Goal: Task Accomplishment & Management: Complete application form

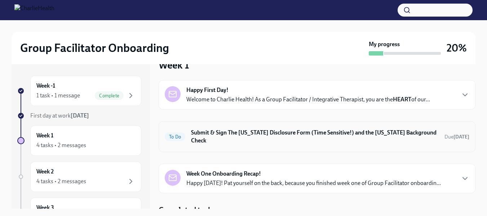
scroll to position [24, 0]
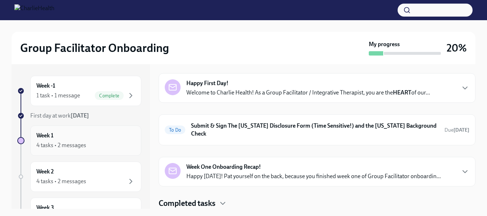
click at [85, 140] on div "Week 1 4 tasks • 2 messages" at bounding box center [85, 140] width 99 height 18
click at [79, 142] on div "4 tasks • 2 messages" at bounding box center [61, 145] width 50 height 8
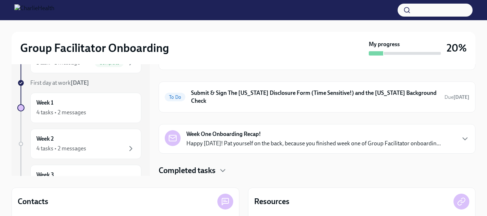
scroll to position [0, 0]
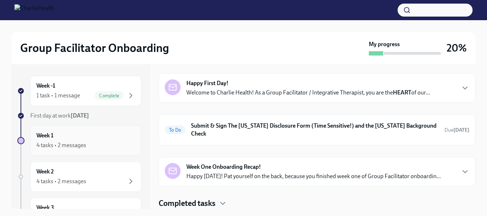
click at [91, 143] on div "4 tasks • 2 messages" at bounding box center [85, 145] width 99 height 9
click at [260, 128] on h6 "Submit & Sign The [US_STATE] Disclosure Form (Time Sensitive!) and the [US_STAT…" at bounding box center [314, 130] width 247 height 16
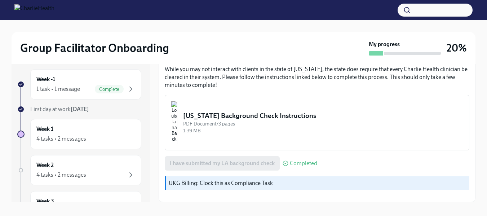
scroll to position [13, 0]
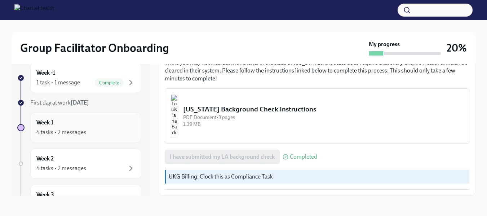
click at [76, 127] on div "Week 1 4 tasks • 2 messages" at bounding box center [85, 127] width 99 height 18
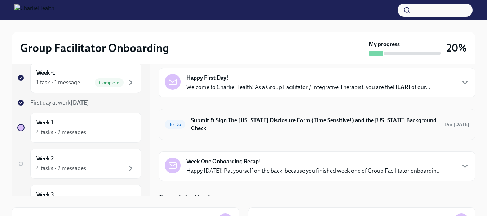
scroll to position [24, 0]
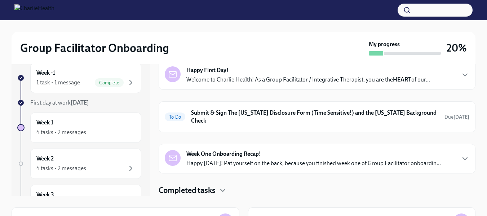
click at [255, 157] on strong "Week One Onboarding Recap!" at bounding box center [223, 154] width 75 height 8
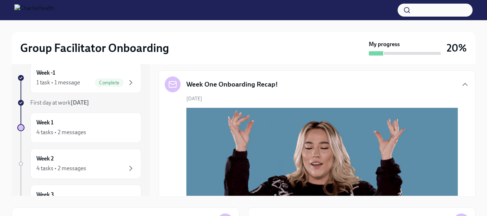
scroll to position [0, 0]
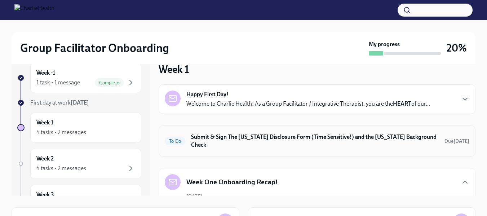
click at [209, 145] on h6 "Submit & Sign The [US_STATE] Disclosure Form (Time Sensitive!) and the [US_STAT…" at bounding box center [314, 141] width 247 height 16
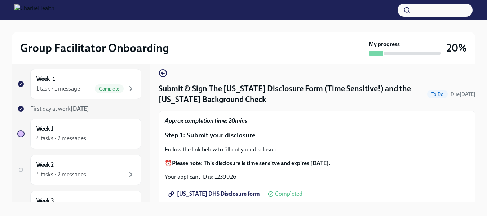
scroll to position [13, 0]
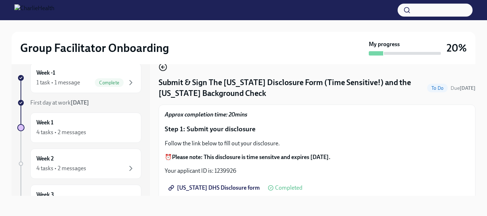
click at [162, 70] on circle "button" at bounding box center [162, 66] width 7 height 7
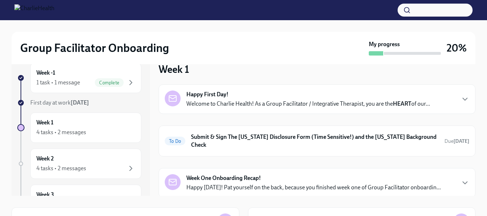
click at [227, 95] on strong "Happy First Day!" at bounding box center [207, 94] width 42 height 8
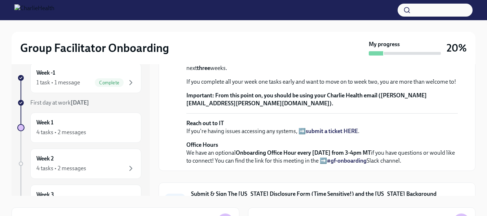
scroll to position [59, 0]
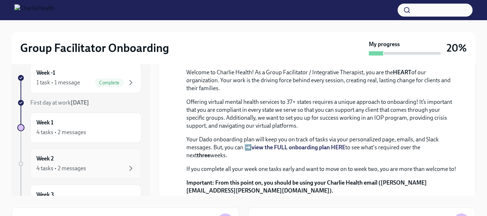
click at [111, 157] on div "Week 2 4 tasks • 2 messages" at bounding box center [85, 164] width 99 height 18
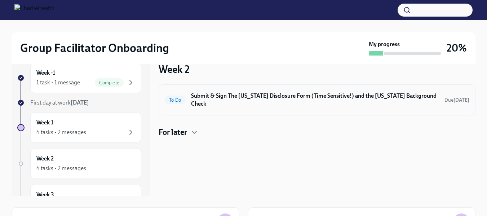
click at [206, 102] on div "To Do Submit & Sign The Utah Disclosure Form (Time Sensitive!) and the Louisian…" at bounding box center [316, 99] width 317 height 31
click at [121, 160] on div "Week 2 4 tasks • 2 messages" at bounding box center [85, 164] width 99 height 18
click at [226, 98] on h6 "Submit & Sign The [US_STATE] Disclosure Form (Time Sensitive!) and the [US_STAT…" at bounding box center [314, 100] width 247 height 16
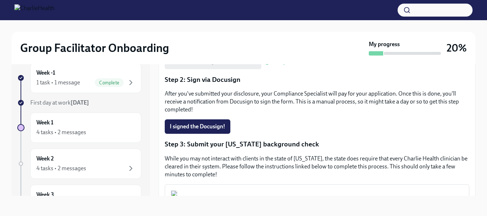
scroll to position [134, 0]
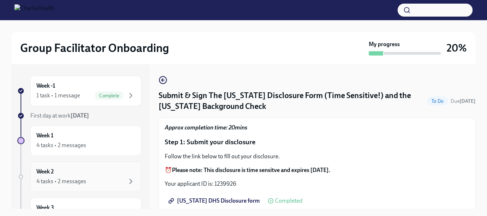
click at [86, 180] on div "4 tasks • 2 messages" at bounding box center [85, 181] width 99 height 9
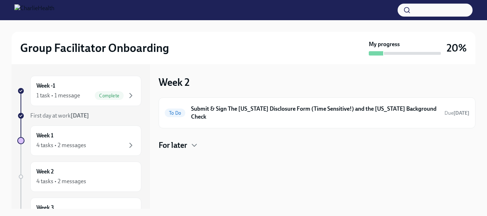
click at [185, 140] on h4 "For later" at bounding box center [172, 145] width 28 height 11
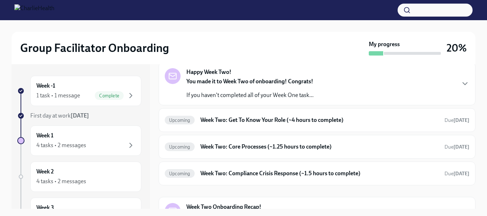
scroll to position [72, 0]
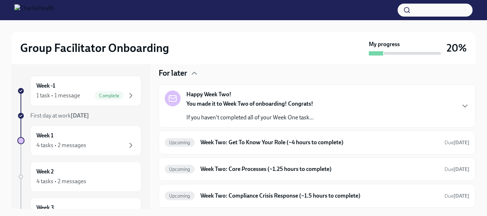
click at [319, 119] on div "Happy Week Two! You made it to Week Two of onboarding! Congrats! If you haven't…" at bounding box center [317, 105] width 304 height 31
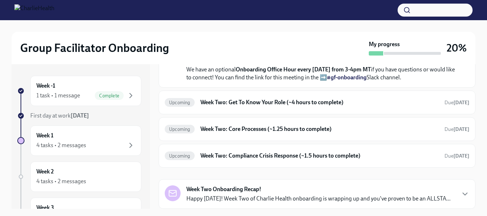
scroll to position [324, 0]
click at [277, 106] on h6 "Week Two: Get To Know Your Role (~4 hours to complete)" at bounding box center [319, 102] width 238 height 8
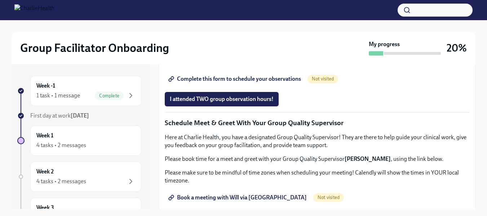
scroll to position [432, 0]
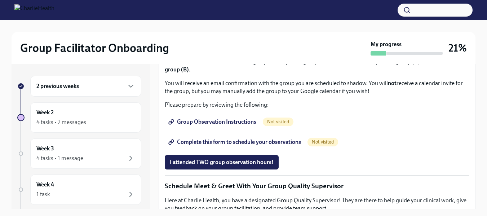
scroll to position [432, 0]
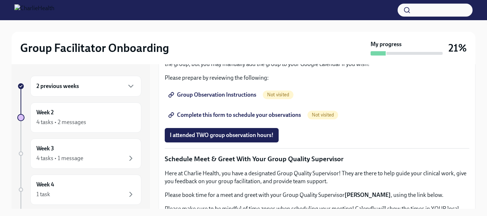
drag, startPoint x: 210, startPoint y: 177, endPoint x: 256, endPoint y: 150, distance: 54.1
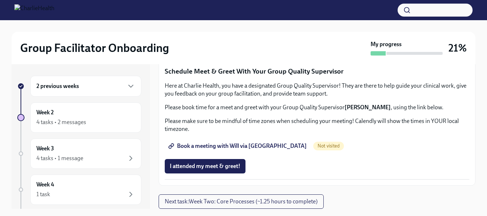
scroll to position [612, 0]
click at [188, 11] on span "Group Observation Instructions" at bounding box center [213, 7] width 86 height 7
click at [227, 31] on span "Complete this form to schedule your observations" at bounding box center [235, 27] width 131 height 7
click at [91, 91] on div "2 previous weeks" at bounding box center [85, 86] width 111 height 21
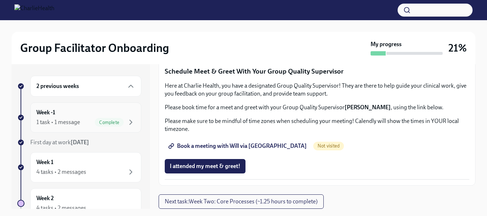
click at [95, 123] on span "Complete" at bounding box center [109, 122] width 29 height 5
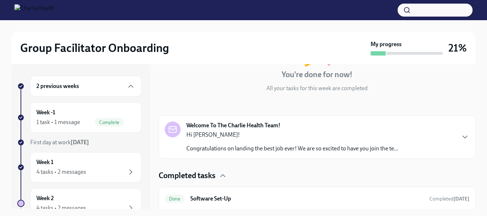
scroll to position [70, 0]
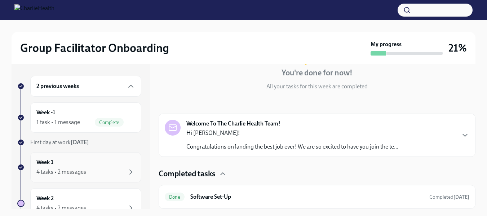
click at [69, 158] on div "Week 1 4 tasks • 2 messages" at bounding box center [85, 167] width 111 height 30
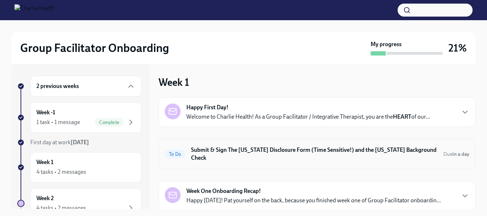
scroll to position [17, 0]
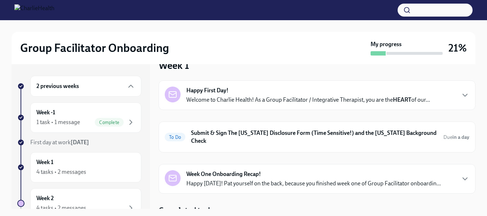
click at [312, 179] on p "Happy [DATE]! Pat yourself on the back, because you finished week one of Group …" at bounding box center [313, 183] width 254 height 8
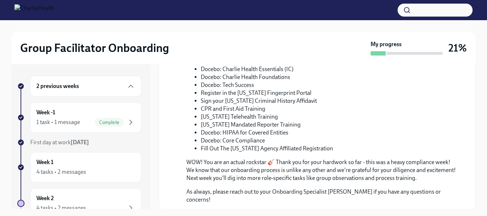
scroll to position [415, 0]
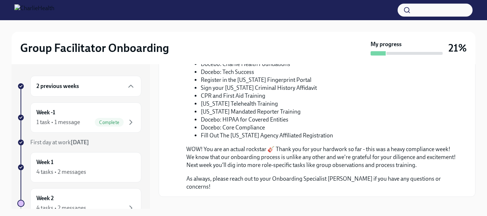
drag, startPoint x: 205, startPoint y: 204, endPoint x: 216, endPoint y: 188, distance: 19.7
click at [206, 208] on h4 "Completed tasks" at bounding box center [186, 213] width 57 height 11
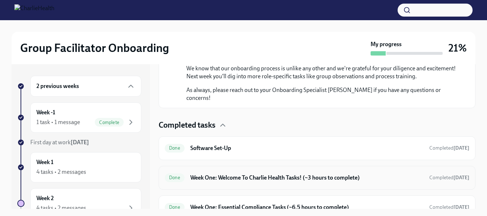
click at [238, 174] on h6 "Week One: Welcome To Charlie Health Tasks! (~3 hours to complete)" at bounding box center [306, 178] width 233 height 8
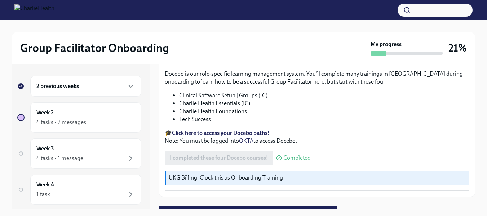
click at [108, 85] on div "2 previous weeks" at bounding box center [85, 86] width 99 height 9
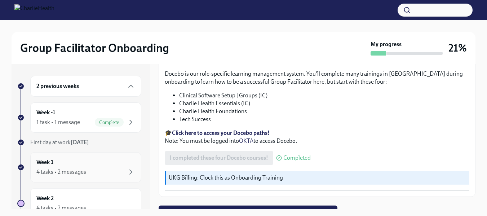
click at [130, 159] on div "Week 1 4 tasks • 2 messages" at bounding box center [85, 167] width 111 height 30
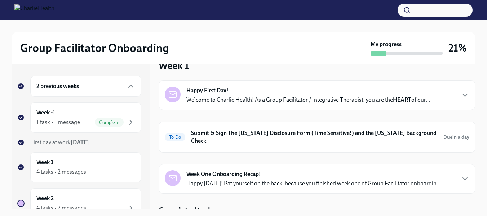
click at [335, 92] on div "Happy First Day! Welcome to Charlie Health! As a Group Facilitator / Integrativ…" at bounding box center [307, 94] width 243 height 17
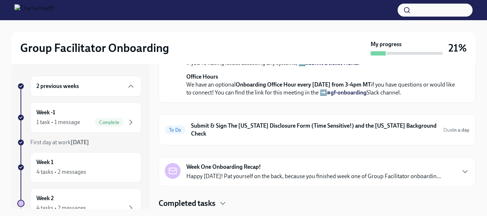
scroll to position [340, 0]
click at [310, 132] on h6 "Submit & Sign The [US_STATE] Disclosure Form (Time Sensitive!) and the [US_STAT…" at bounding box center [314, 130] width 246 height 16
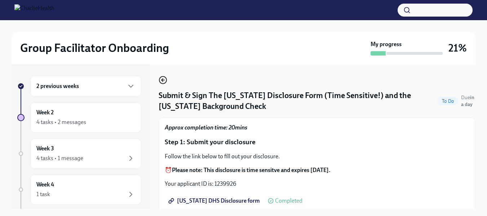
click at [164, 77] on icon "button" at bounding box center [162, 80] width 9 height 9
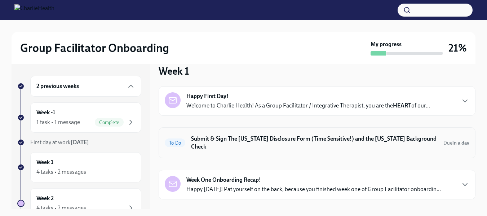
scroll to position [17, 0]
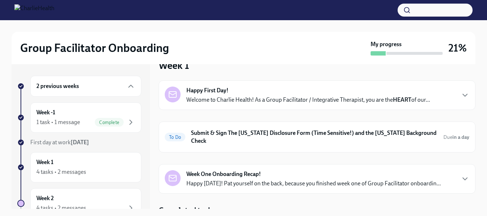
click at [261, 164] on div "Week One Onboarding Recap! Happy [DATE]! Pat yourself on the back, because you …" at bounding box center [316, 179] width 317 height 30
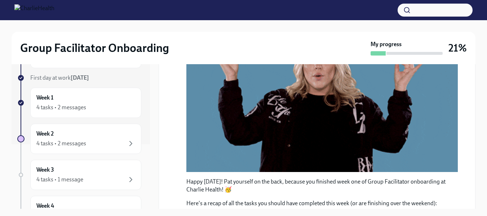
scroll to position [72, 0]
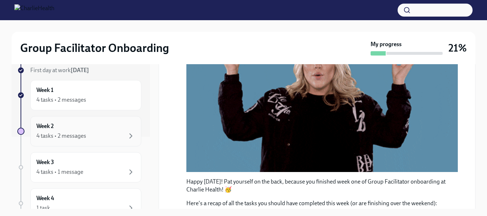
click at [65, 135] on div "4 tasks • 2 messages" at bounding box center [61, 136] width 50 height 8
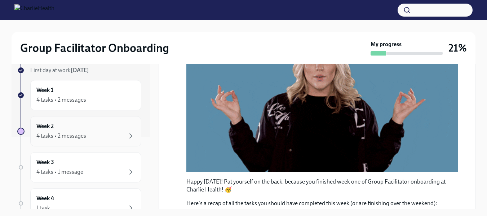
scroll to position [70, 0]
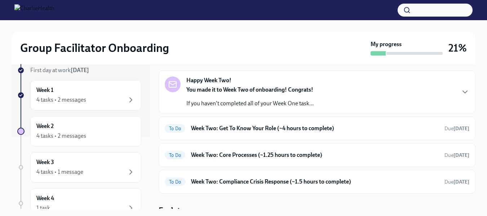
click at [273, 86] on p "You made it to Week Two of onboarding! Congrats!" at bounding box center [249, 90] width 127 height 8
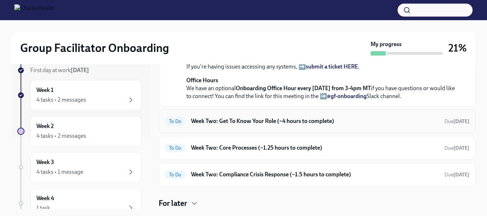
scroll to position [320, 0]
click at [265, 123] on h6 "Week Two: Get To Know Your Role (~4 hours to complete)" at bounding box center [314, 121] width 247 height 8
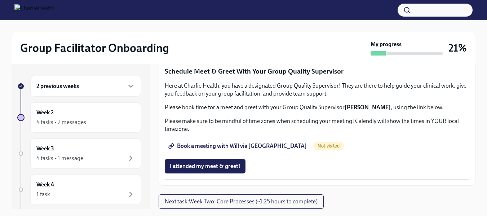
scroll to position [576, 0]
click at [126, 90] on icon "button" at bounding box center [130, 86] width 9 height 9
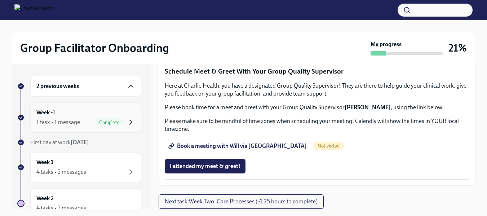
click at [126, 124] on icon "button" at bounding box center [130, 122] width 9 height 9
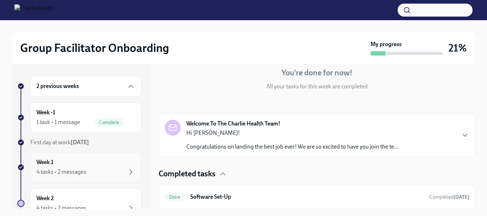
click at [96, 172] on div "4 tasks • 2 messages" at bounding box center [85, 171] width 99 height 9
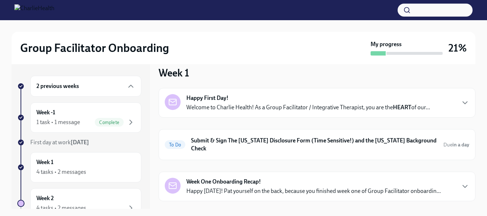
scroll to position [17, 0]
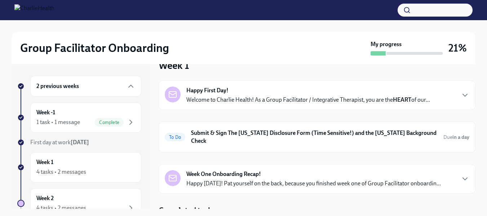
click at [247, 170] on strong "Week One Onboarding Recap!" at bounding box center [223, 174] width 75 height 8
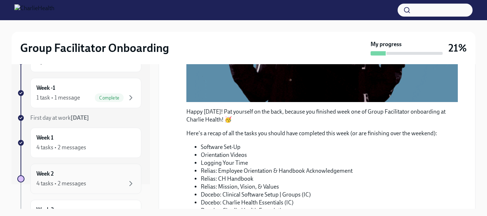
scroll to position [36, 0]
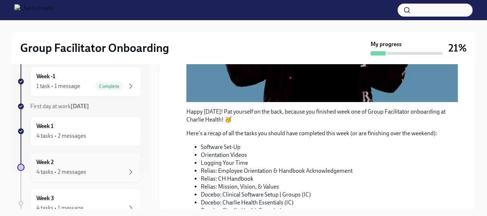
drag, startPoint x: 82, startPoint y: 167, endPoint x: 100, endPoint y: 166, distance: 18.7
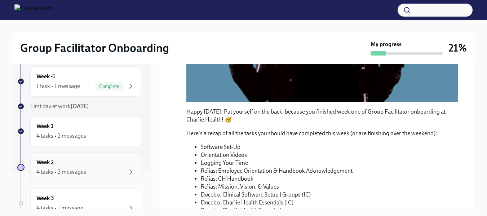
click at [82, 166] on div "Week 2 4 tasks • 2 messages" at bounding box center [85, 167] width 99 height 18
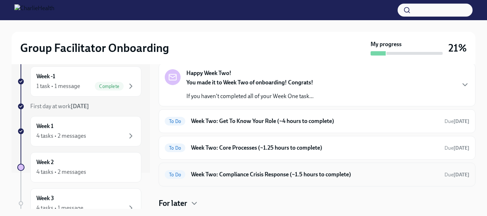
scroll to position [70, 0]
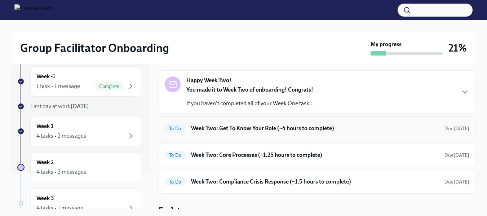
click at [232, 124] on h6 "Week Two: Get To Know Your Role (~4 hours to complete)" at bounding box center [314, 128] width 247 height 8
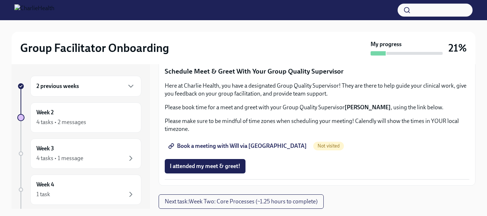
scroll to position [744, 0]
click at [185, 145] on span "Book a meeting with Will via [GEOGRAPHIC_DATA]" at bounding box center [238, 145] width 137 height 7
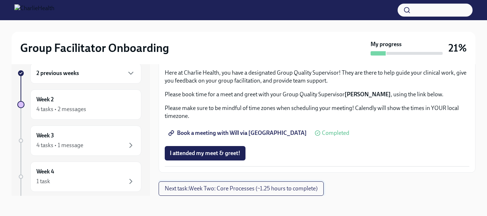
click at [265, 186] on span "Next task : Week Two: Core Processes (~1.25 hours to complete)" at bounding box center [241, 188] width 153 height 7
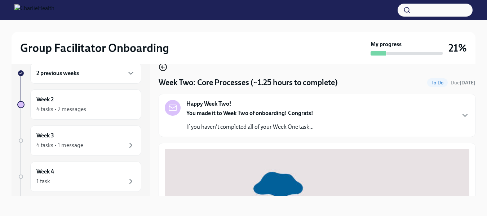
click at [162, 66] on icon "button" at bounding box center [162, 67] width 9 height 9
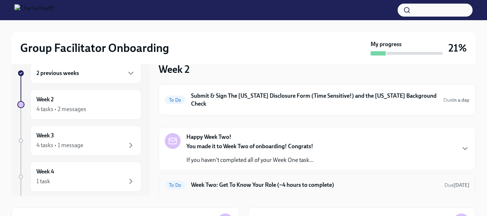
click at [281, 179] on div "To Do Week Two: Get To Know Your Role (~4 hours to complete) Due [DATE]" at bounding box center [317, 185] width 304 height 12
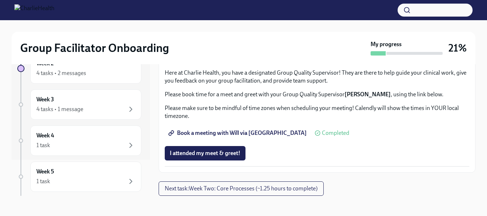
scroll to position [600, 0]
